Goal: Transaction & Acquisition: Purchase product/service

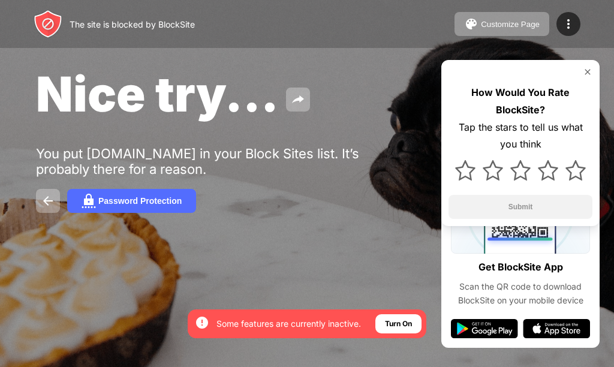
click at [588, 71] on img at bounding box center [588, 72] width 10 height 10
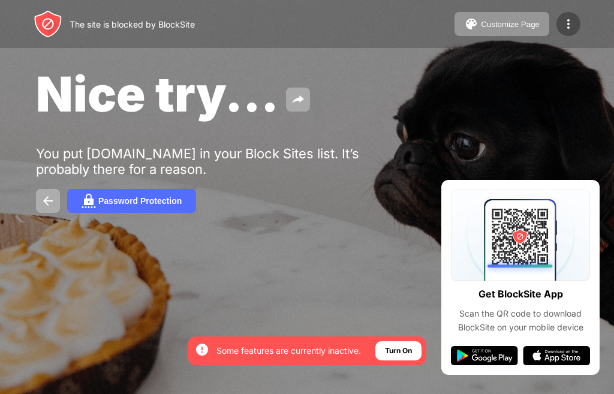
click at [567, 25] on img at bounding box center [568, 24] width 14 height 14
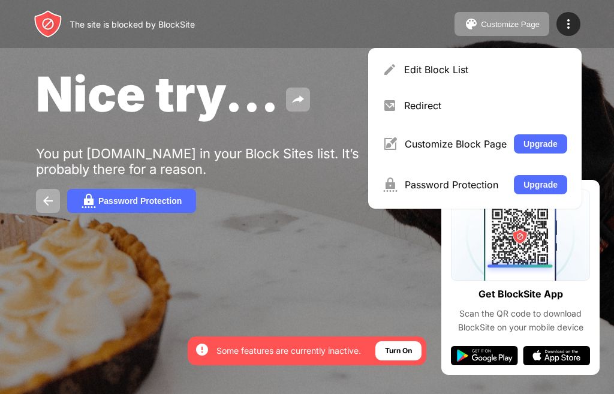
click at [220, 208] on div "Password Protection" at bounding box center [307, 201] width 542 height 24
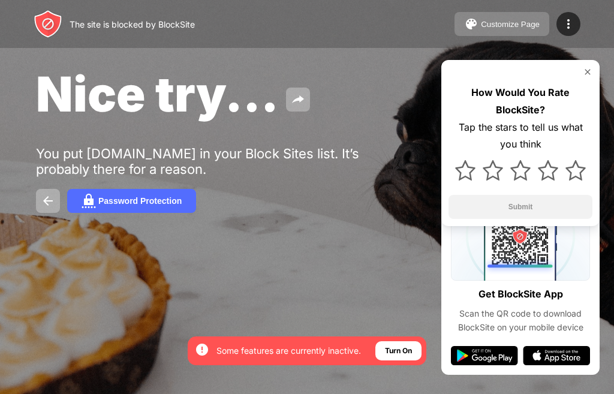
click at [521, 23] on div "Customize Page" at bounding box center [510, 24] width 59 height 9
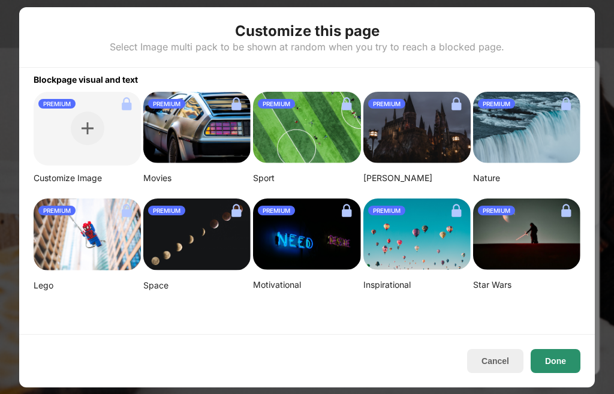
click at [563, 362] on button "Done" at bounding box center [556, 361] width 50 height 24
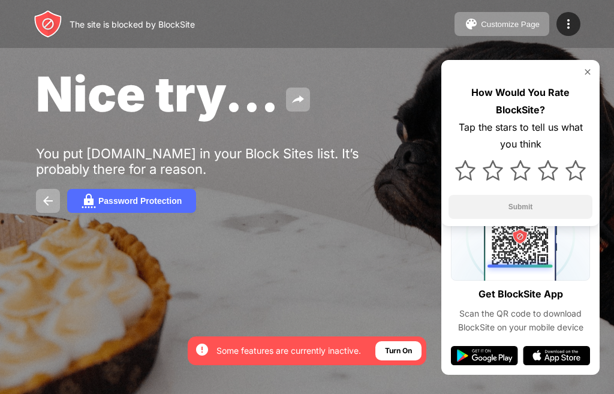
click at [587, 70] on img at bounding box center [588, 72] width 10 height 10
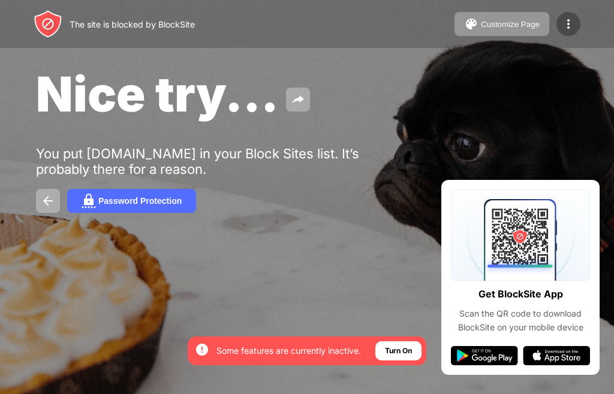
click at [575, 20] on img at bounding box center [568, 24] width 14 height 14
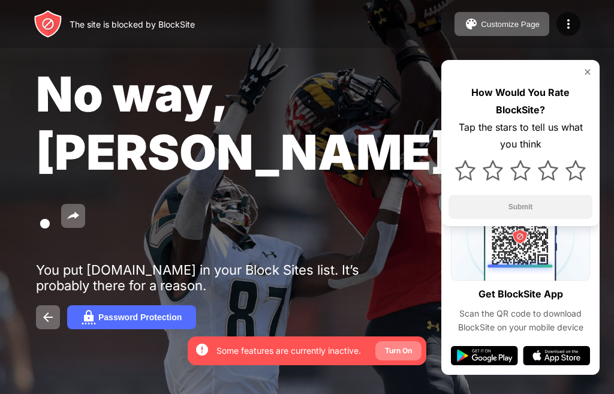
click at [398, 347] on div "Turn On" at bounding box center [398, 351] width 27 height 12
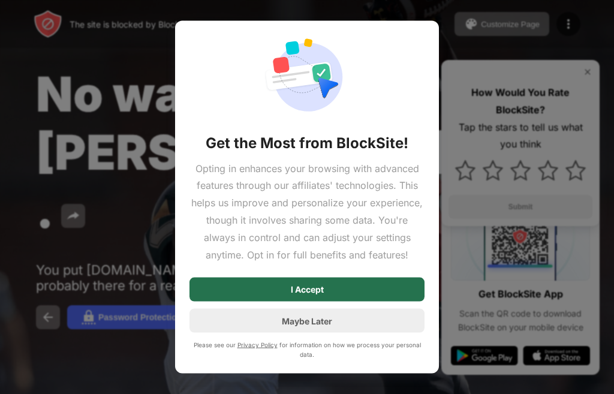
click at [321, 293] on div "I Accept" at bounding box center [307, 290] width 33 height 10
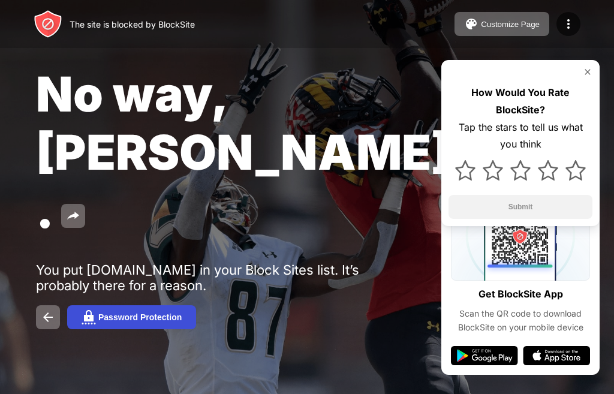
click at [118, 305] on button "Password Protection" at bounding box center [131, 317] width 129 height 24
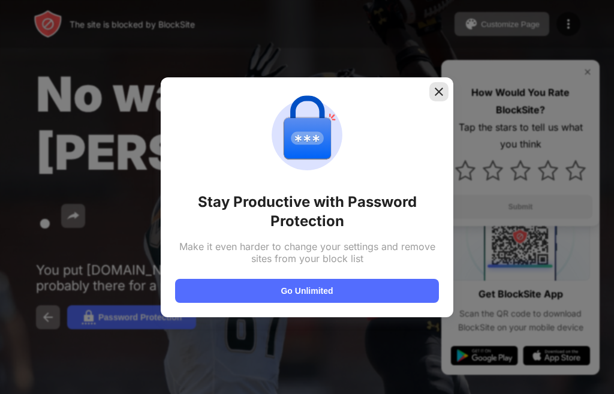
click at [439, 95] on img at bounding box center [439, 92] width 12 height 12
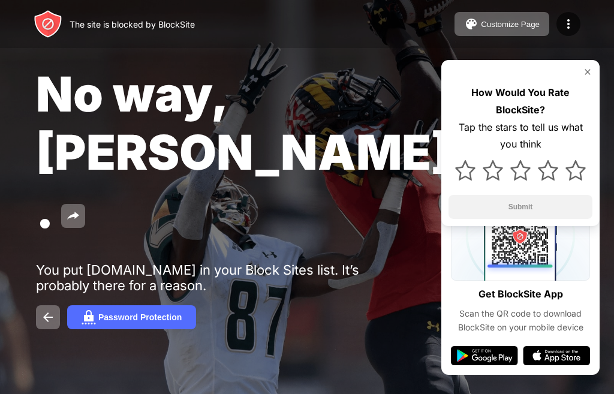
click at [46, 188] on div "No way, Jose. You put web.whatsapp.com in your Block Sites list. It’s probably …" at bounding box center [307, 197] width 614 height 394
click at [46, 310] on img at bounding box center [48, 317] width 14 height 14
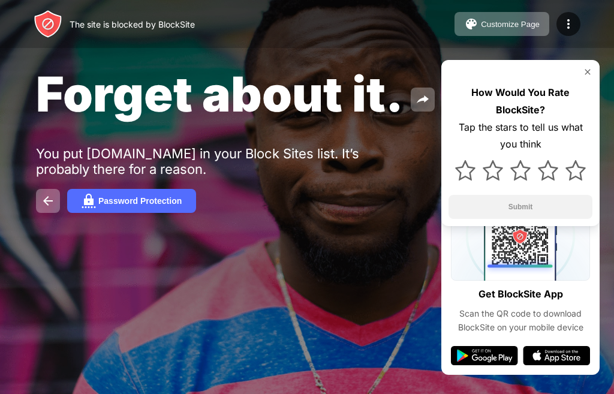
click at [40, 19] on img at bounding box center [48, 24] width 29 height 29
drag, startPoint x: 107, startPoint y: 14, endPoint x: 143, endPoint y: 25, distance: 38.0
click at [140, 25] on div "The site is blocked by BlockSite" at bounding box center [114, 24] width 161 height 29
drag, startPoint x: 154, startPoint y: 25, endPoint x: 185, endPoint y: 22, distance: 31.9
click at [178, 24] on div "The site is blocked by BlockSite" at bounding box center [132, 24] width 125 height 10
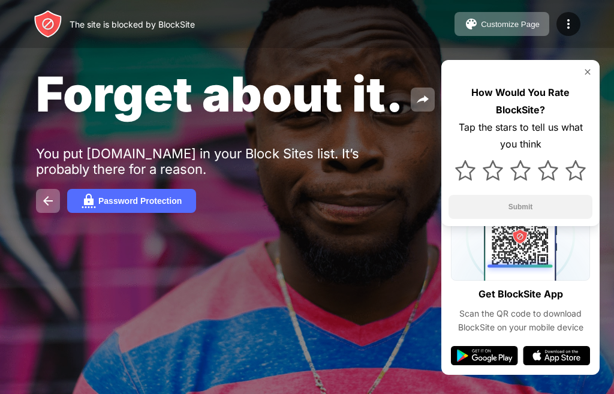
drag, startPoint x: 187, startPoint y: 20, endPoint x: 309, endPoint y: 19, distance: 122.4
click at [190, 20] on div "The site is blocked by BlockSite" at bounding box center [132, 24] width 125 height 10
click at [518, 17] on button "Customize Page" at bounding box center [502, 24] width 95 height 24
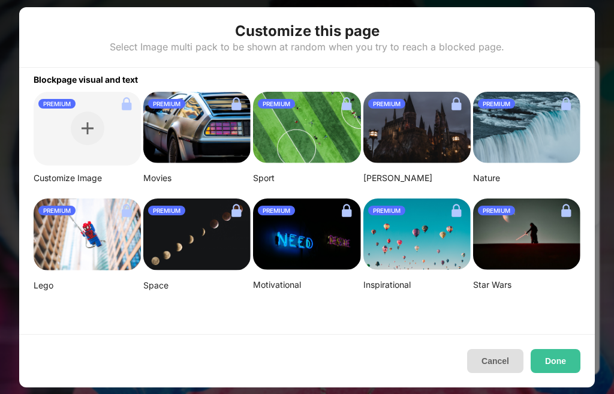
click at [494, 361] on button "Cancel" at bounding box center [495, 361] width 56 height 24
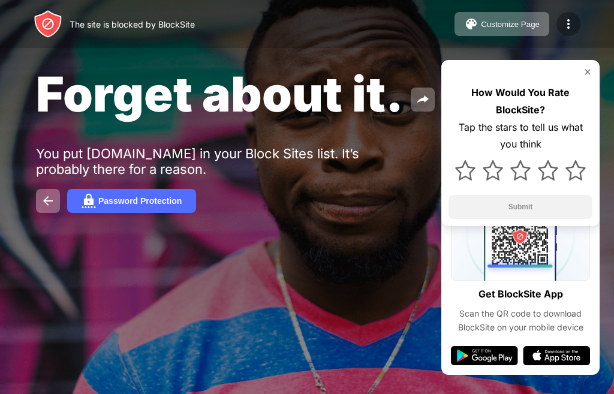
click at [567, 25] on img at bounding box center [568, 24] width 14 height 14
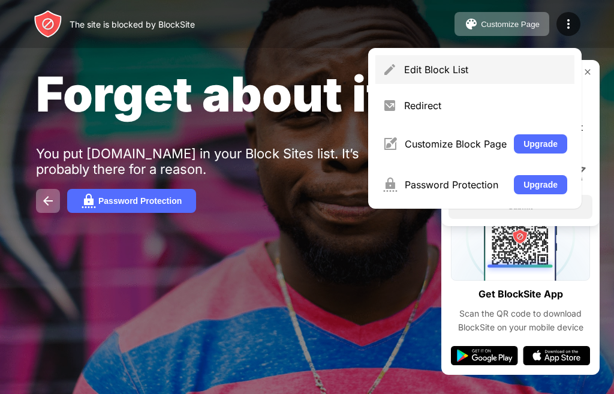
click at [472, 68] on div "Edit Block List" at bounding box center [485, 70] width 163 height 12
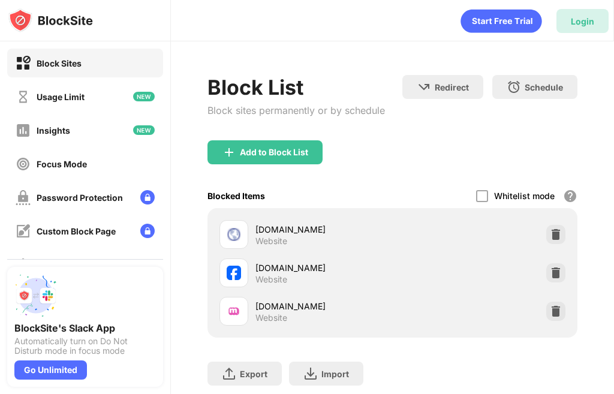
click at [591, 18] on div "Login" at bounding box center [582, 21] width 23 height 10
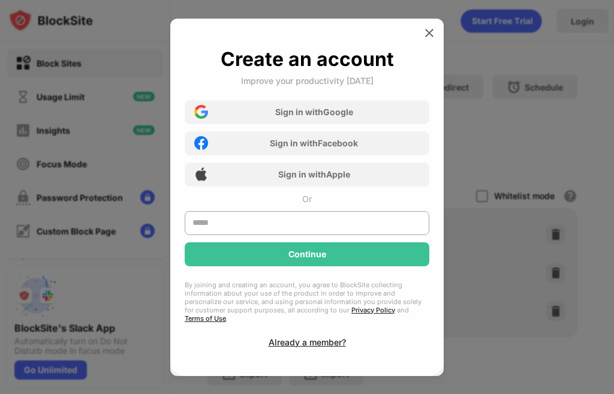
click at [417, 22] on div "Create an account Improve your productivity today Sign in with Google Sign in w…" at bounding box center [307, 197] width 274 height 357
click at [430, 34] on img at bounding box center [429, 33] width 12 height 12
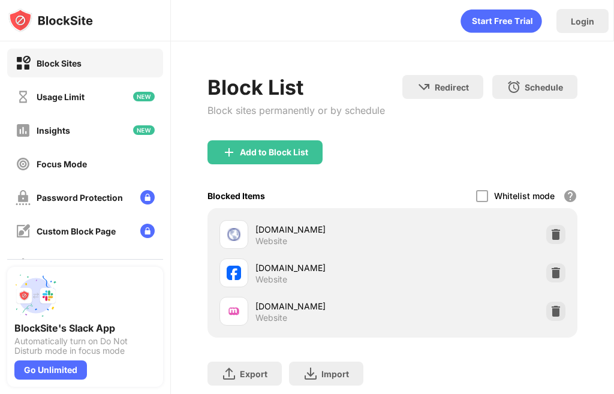
click at [74, 63] on div "Block Sites" at bounding box center [59, 63] width 45 height 10
click at [70, 194] on div "Password Protection" at bounding box center [80, 198] width 86 height 10
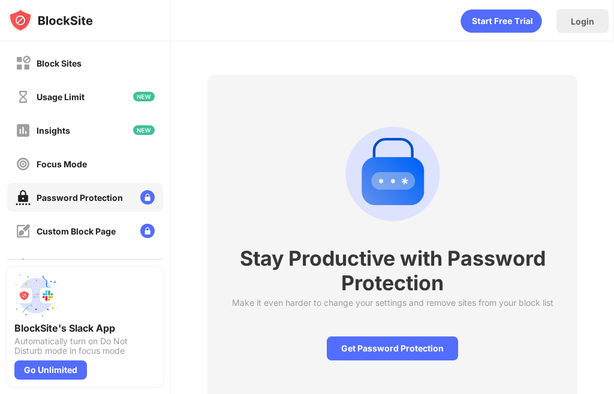
scroll to position [52, 0]
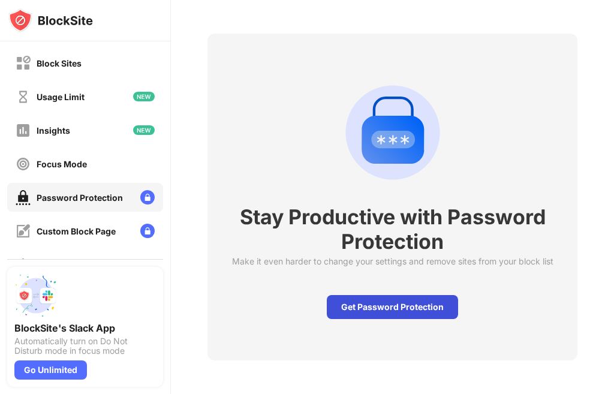
click at [377, 299] on div "Get Password Protection" at bounding box center [392, 307] width 131 height 24
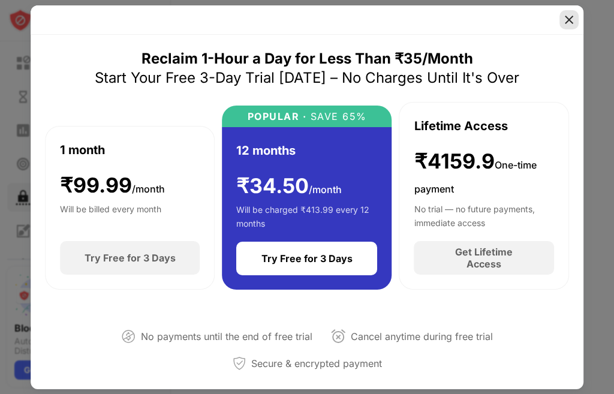
click at [573, 20] on img at bounding box center [569, 20] width 12 height 12
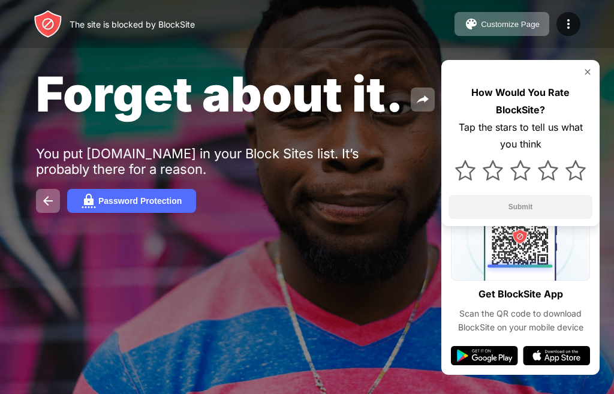
click at [585, 70] on img at bounding box center [588, 72] width 10 height 10
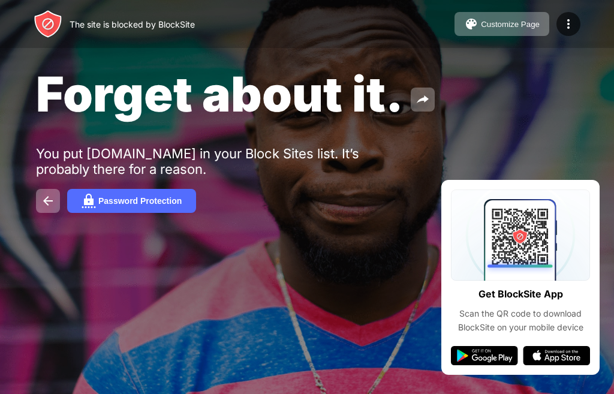
click at [566, 355] on img at bounding box center [556, 355] width 67 height 19
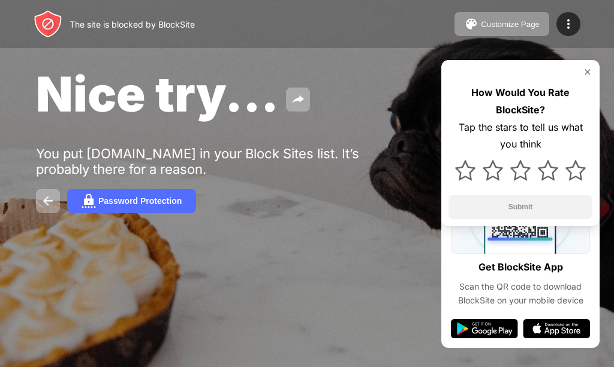
click at [588, 71] on img at bounding box center [588, 72] width 10 height 10
